Goal: Find specific page/section: Find specific page/section

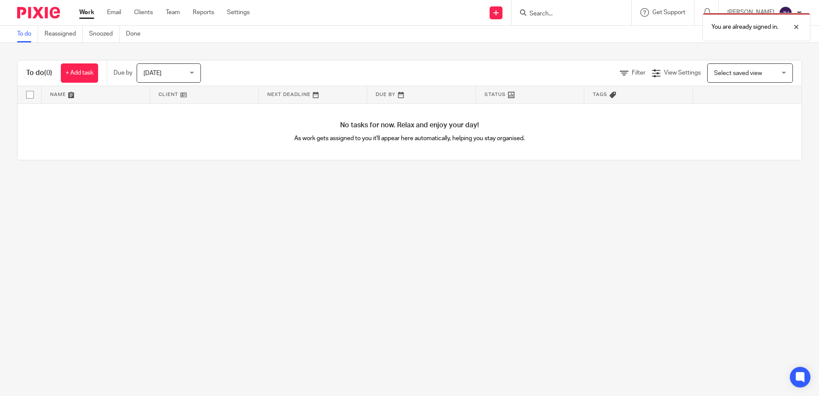
click at [586, 18] on div "You are already signed in." at bounding box center [609, 25] width 401 height 33
click at [579, 14] on div "You are already signed in." at bounding box center [609, 25] width 401 height 33
click at [763, 27] on p "You are already signed in." at bounding box center [744, 27] width 67 height 9
click at [554, 13] on input "Search" at bounding box center [566, 14] width 77 height 8
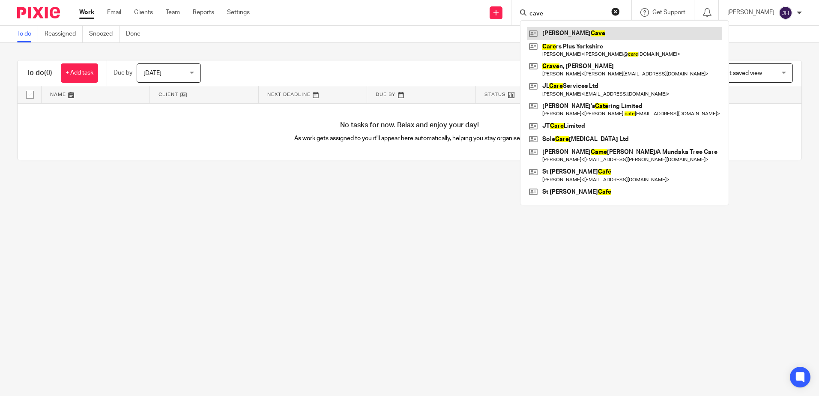
type input "cave"
click at [598, 34] on link at bounding box center [624, 33] width 195 height 13
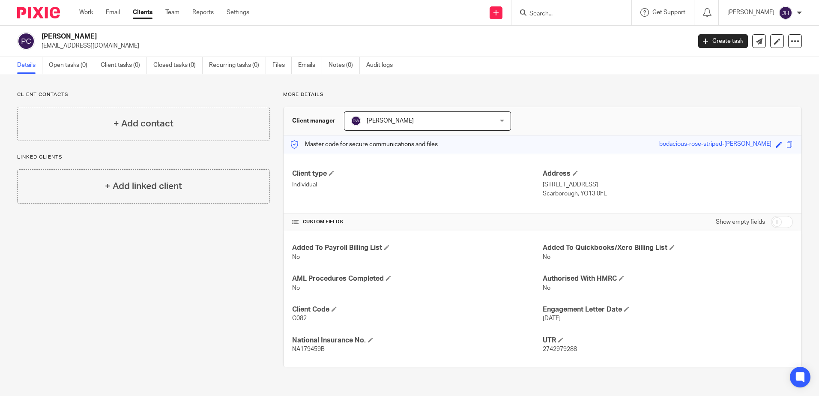
click at [771, 219] on input "checkbox" at bounding box center [782, 222] width 22 height 12
checkbox input "true"
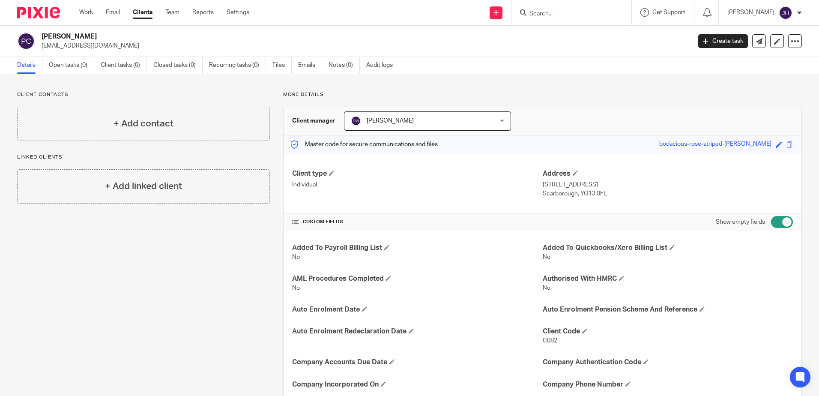
click at [555, 15] on input "Search" at bounding box center [566, 14] width 77 height 8
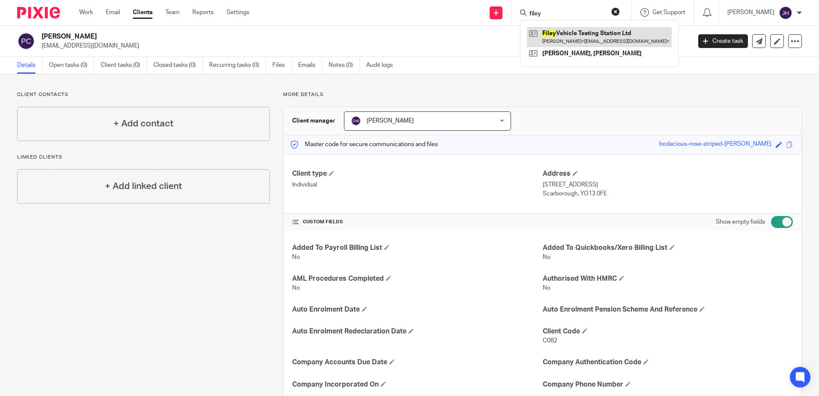
type input "filey"
click at [570, 34] on link at bounding box center [599, 37] width 145 height 20
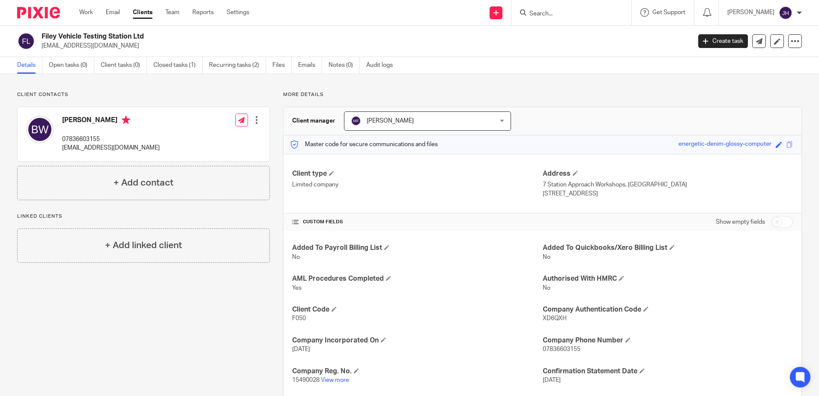
click at [569, 15] on input "Search" at bounding box center [566, 14] width 77 height 8
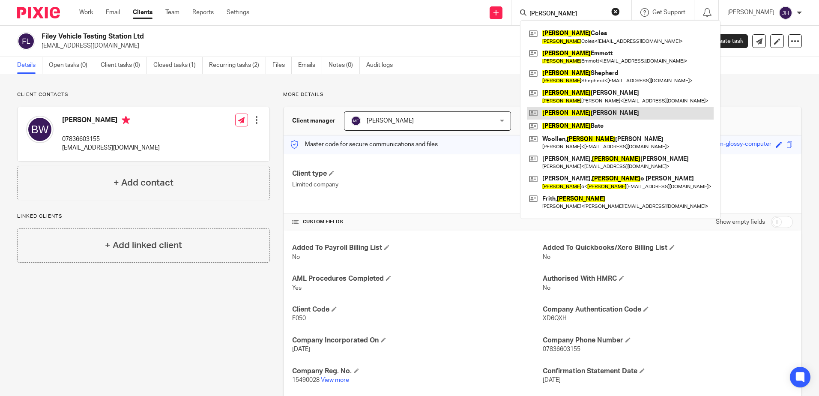
type input "robert"
click at [579, 115] on link at bounding box center [620, 113] width 187 height 13
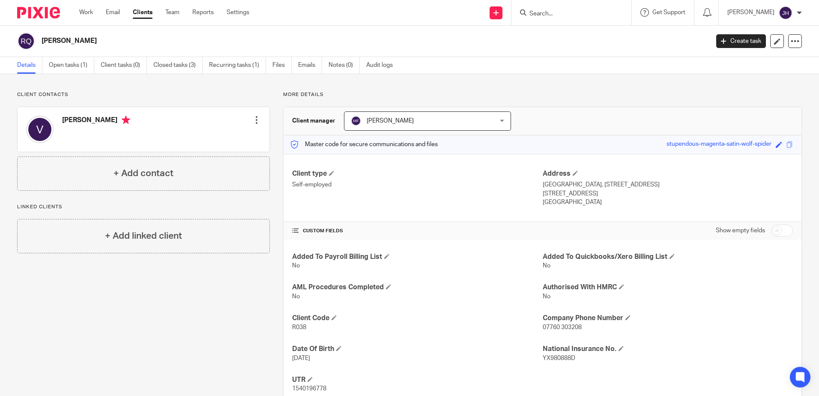
scroll to position [28, 0]
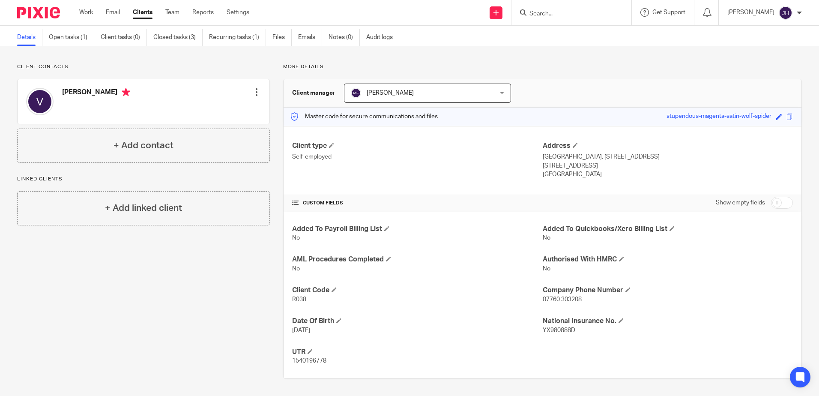
click at [576, 12] on input "Search" at bounding box center [566, 14] width 77 height 8
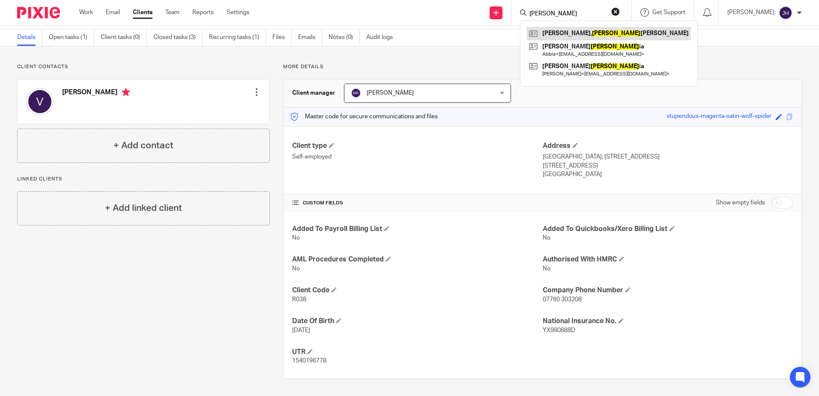
type input "victor"
click at [581, 34] on link at bounding box center [609, 33] width 164 height 13
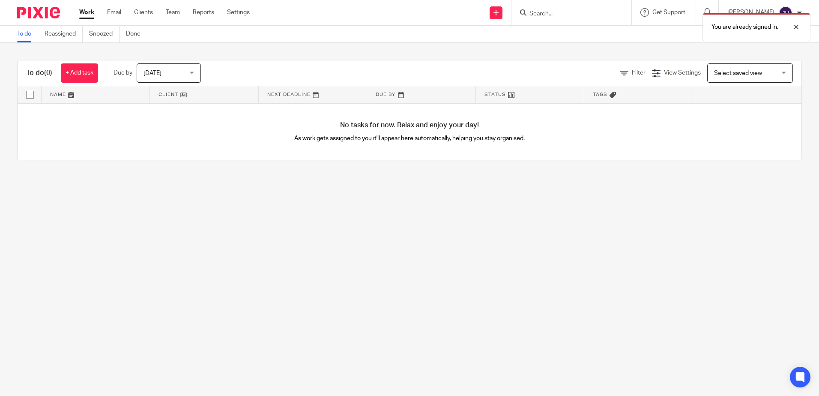
click at [561, 12] on div "You are already signed in." at bounding box center [609, 25] width 401 height 33
click at [757, 25] on p "You are already signed in." at bounding box center [744, 27] width 67 height 9
click at [562, 15] on input "Search" at bounding box center [566, 14] width 77 height 8
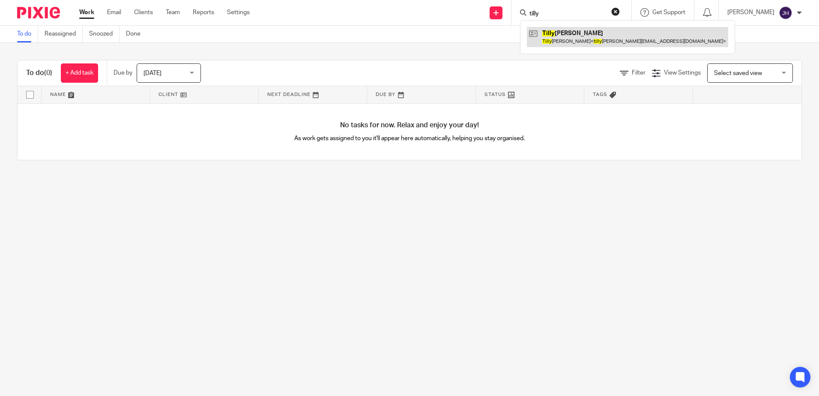
type input "tilly"
click at [613, 38] on link at bounding box center [627, 37] width 201 height 20
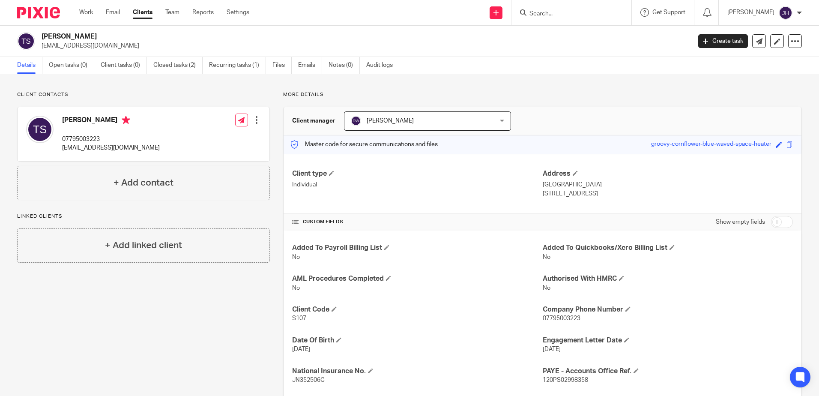
click at [563, 13] on input "Search" at bounding box center [566, 14] width 77 height 8
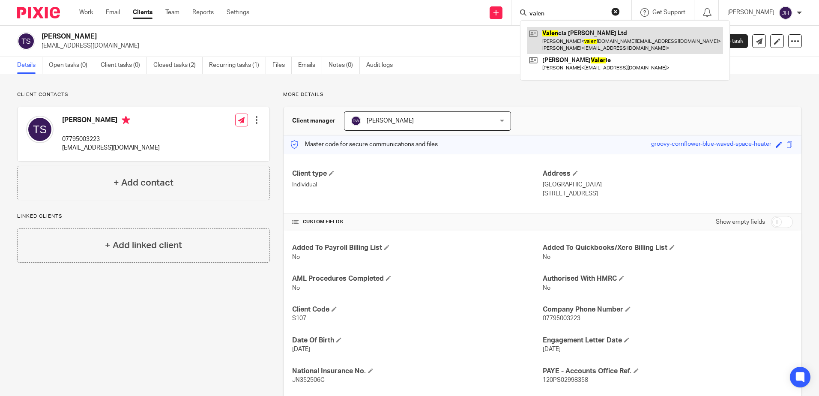
type input "valen"
click at [609, 42] on link at bounding box center [625, 40] width 196 height 27
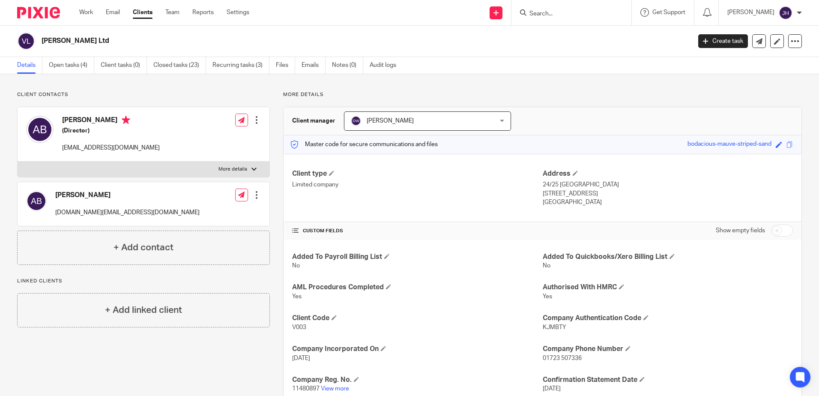
click at [563, 10] on input "Search" at bounding box center [566, 14] width 77 height 8
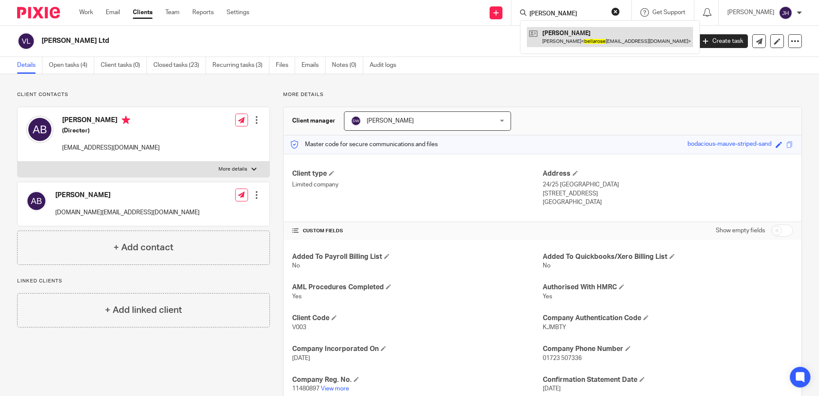
type input "[PERSON_NAME]"
click at [584, 38] on link at bounding box center [610, 37] width 166 height 20
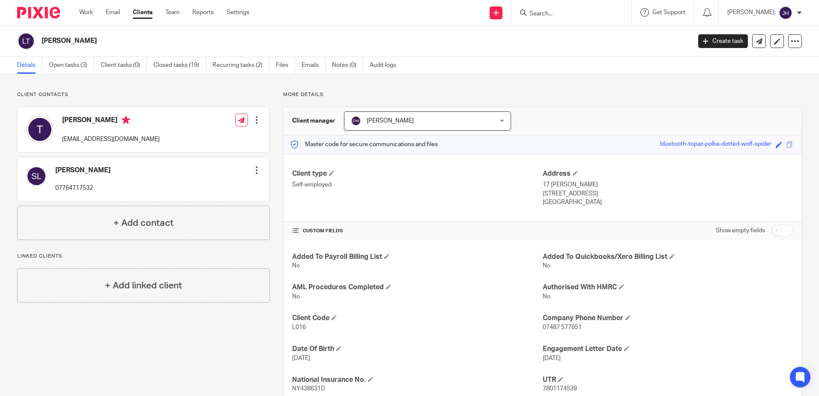
click at [603, 15] on input "Search" at bounding box center [566, 14] width 77 height 8
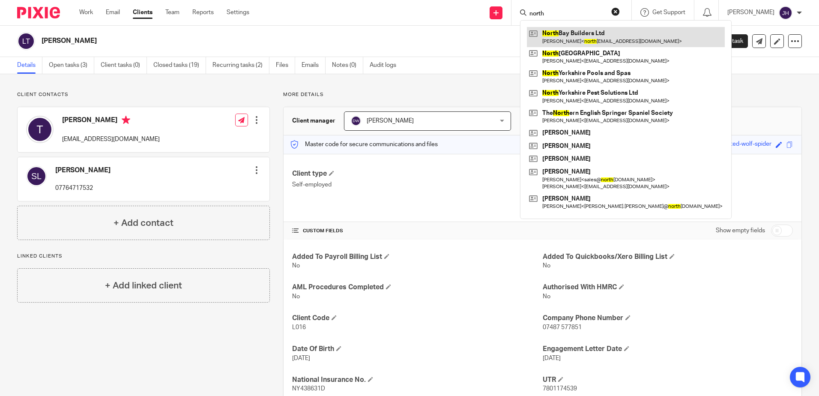
type input "north"
click at [585, 35] on link at bounding box center [626, 37] width 198 height 20
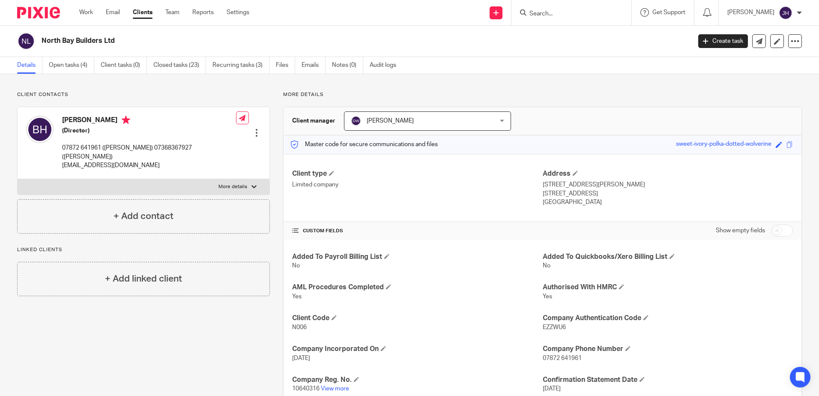
click at [567, 10] on input "Search" at bounding box center [566, 14] width 77 height 8
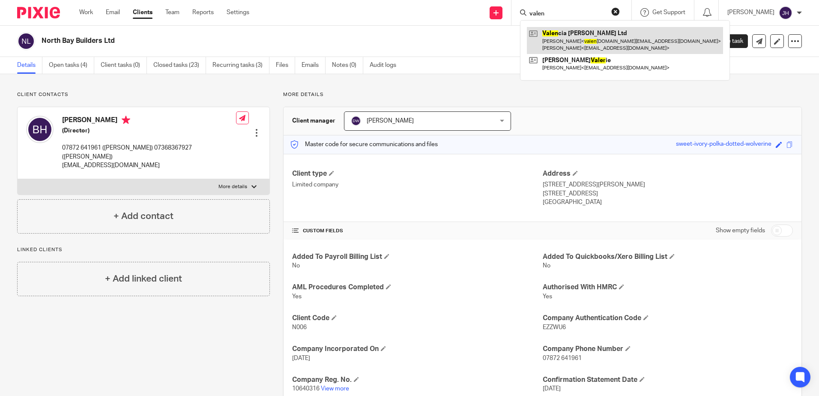
type input "valen"
click at [591, 41] on link at bounding box center [625, 40] width 196 height 27
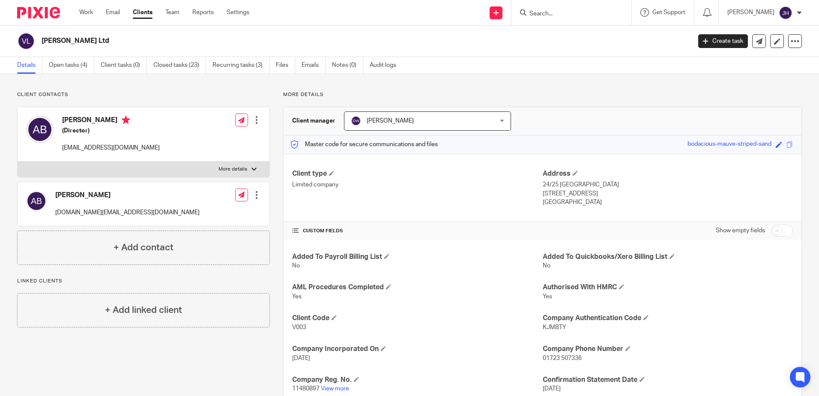
click at [562, 11] on input "Search" at bounding box center [566, 14] width 77 height 8
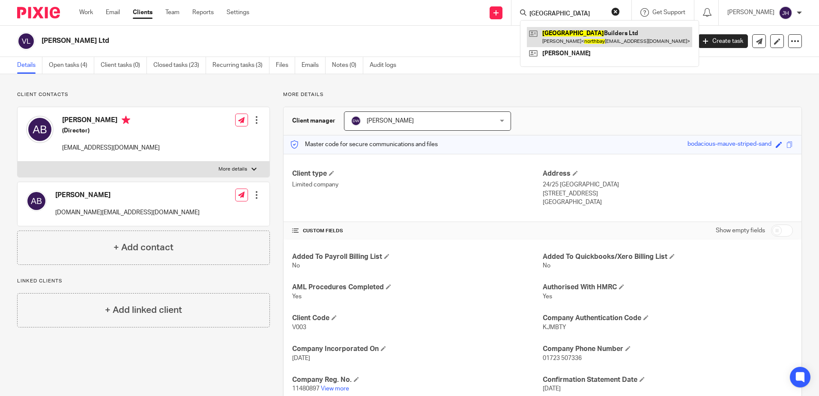
type input "north bay"
click at [571, 36] on link at bounding box center [609, 37] width 165 height 20
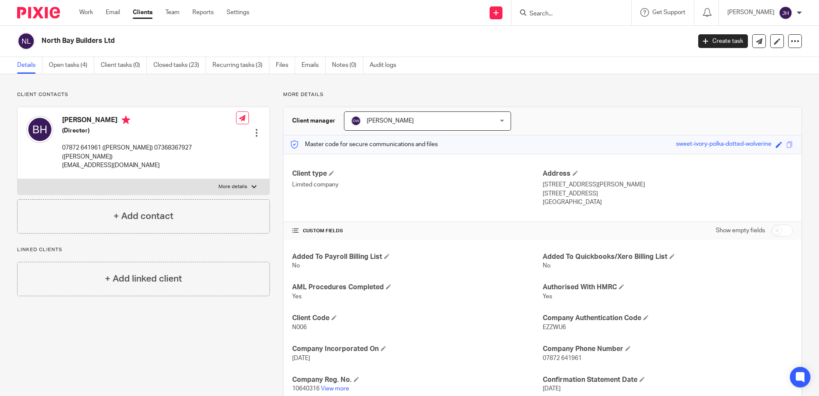
click at [563, 12] on input "Search" at bounding box center [566, 14] width 77 height 8
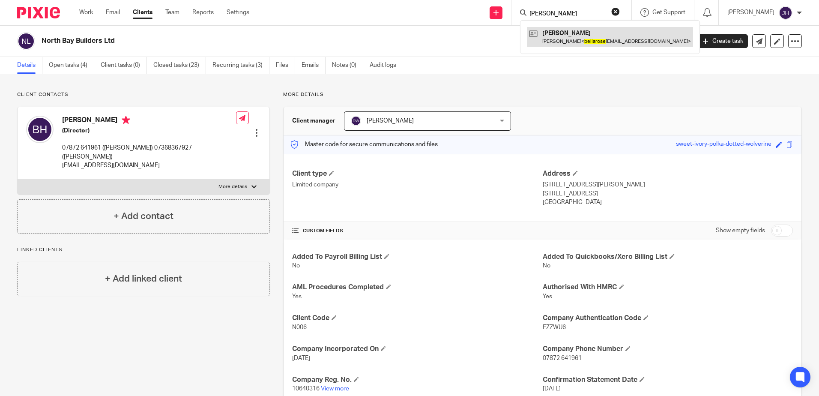
type input "[PERSON_NAME]"
click at [589, 37] on link at bounding box center [610, 37] width 166 height 20
